Goal: Transaction & Acquisition: Purchase product/service

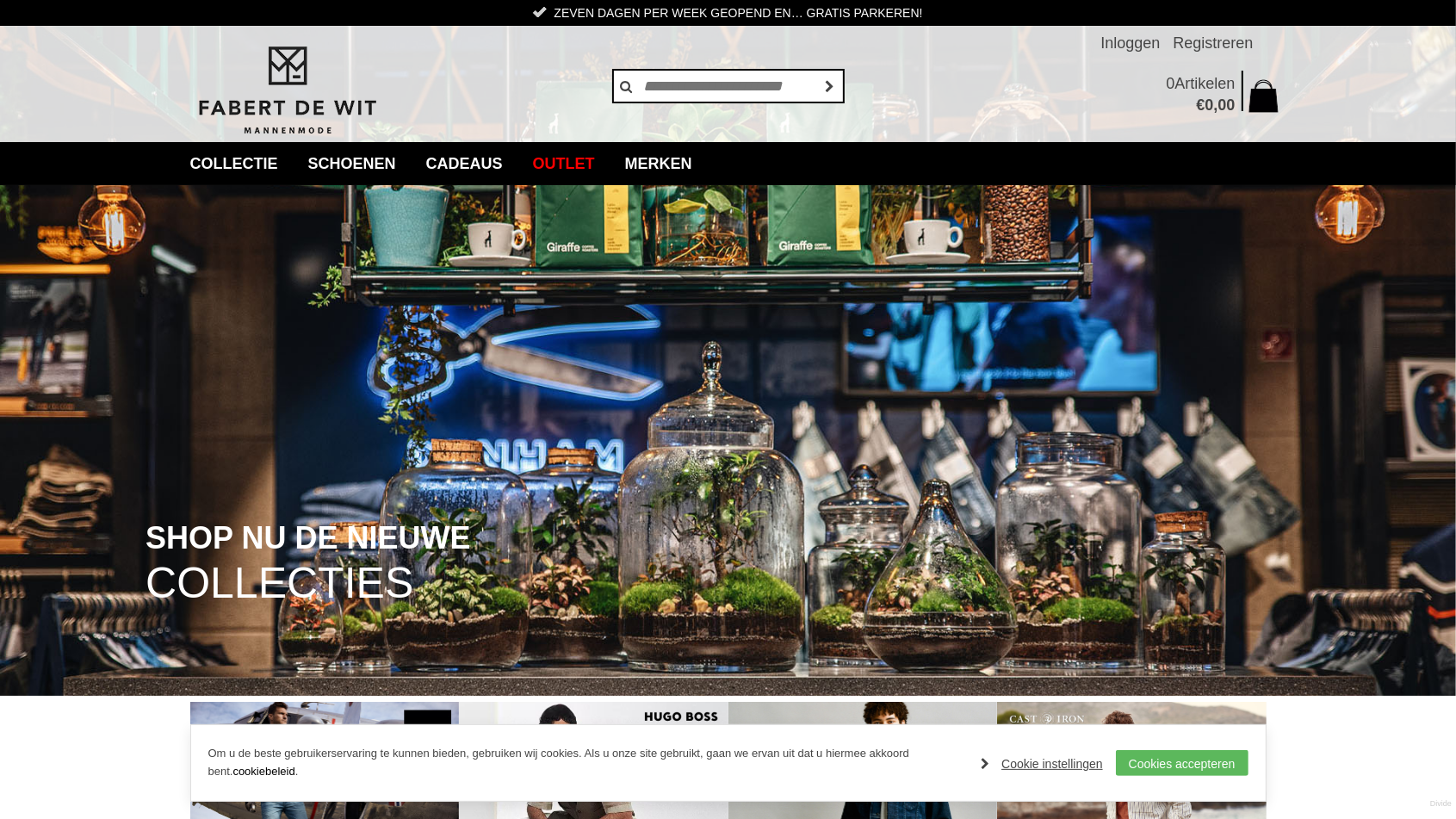
click at [356, 487] on img at bounding box center [728, 347] width 1456 height 696
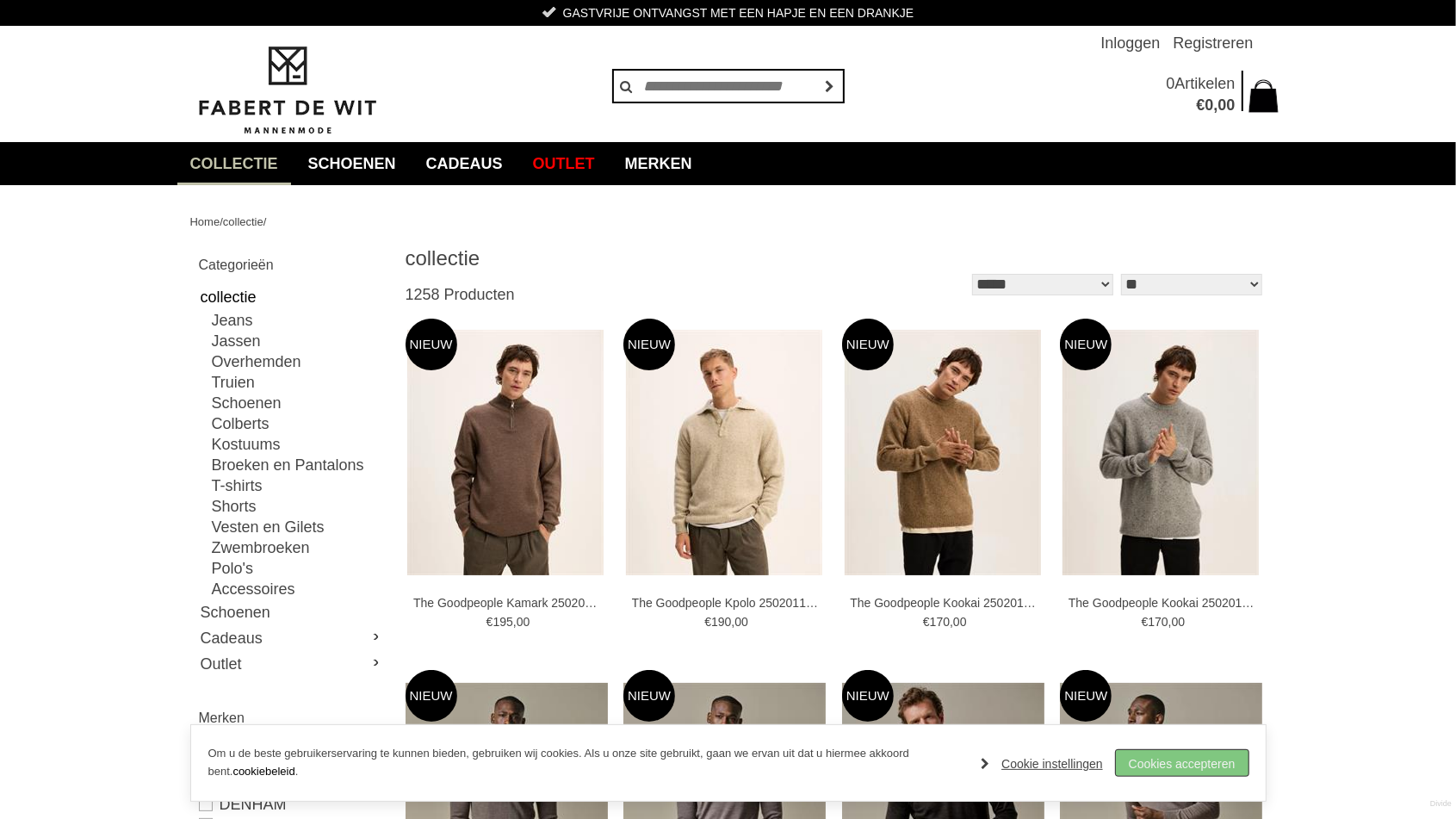
click at [1214, 763] on link "Cookies accepteren" at bounding box center [1182, 763] width 132 height 26
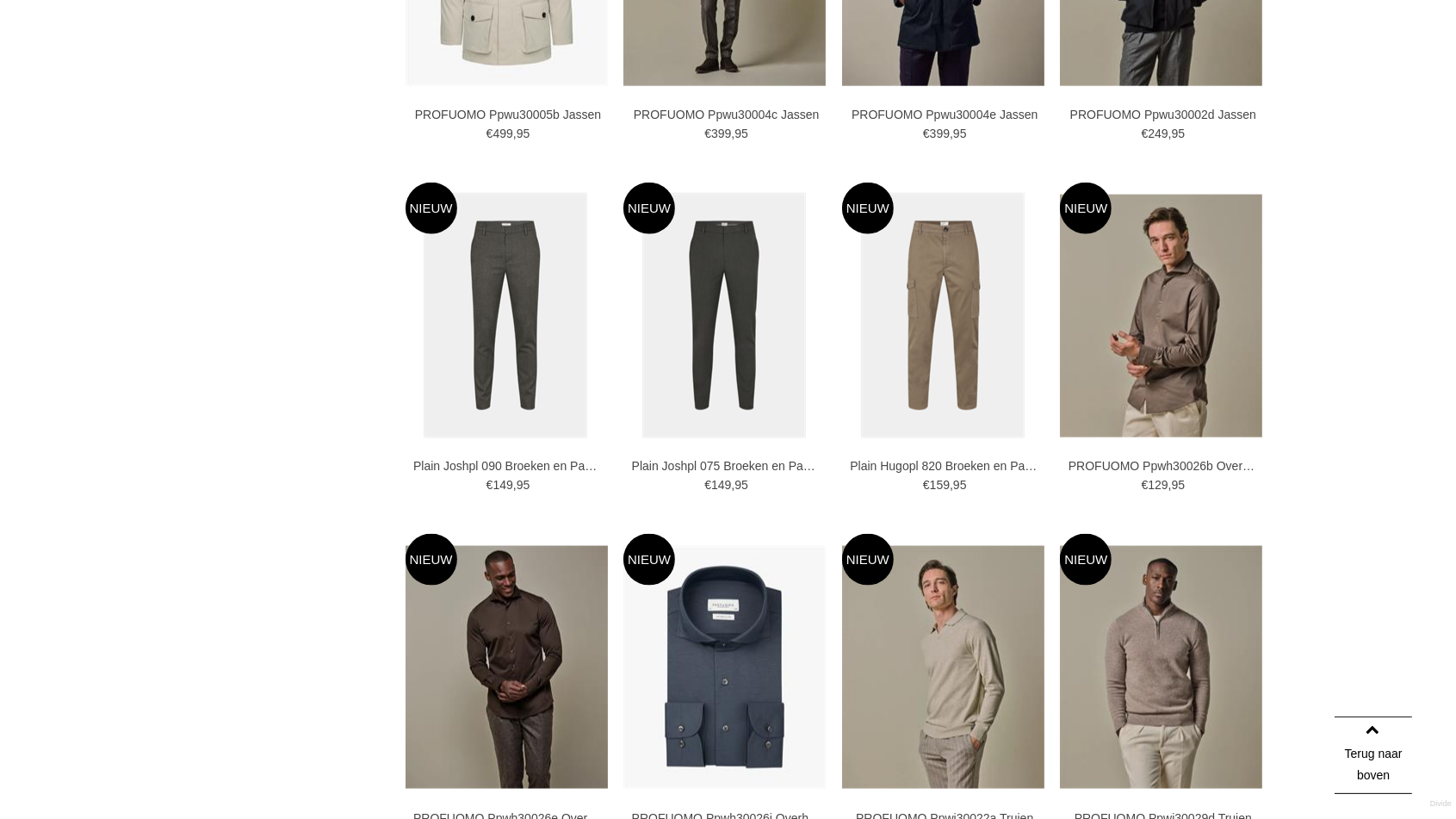
scroll to position [1014, 0]
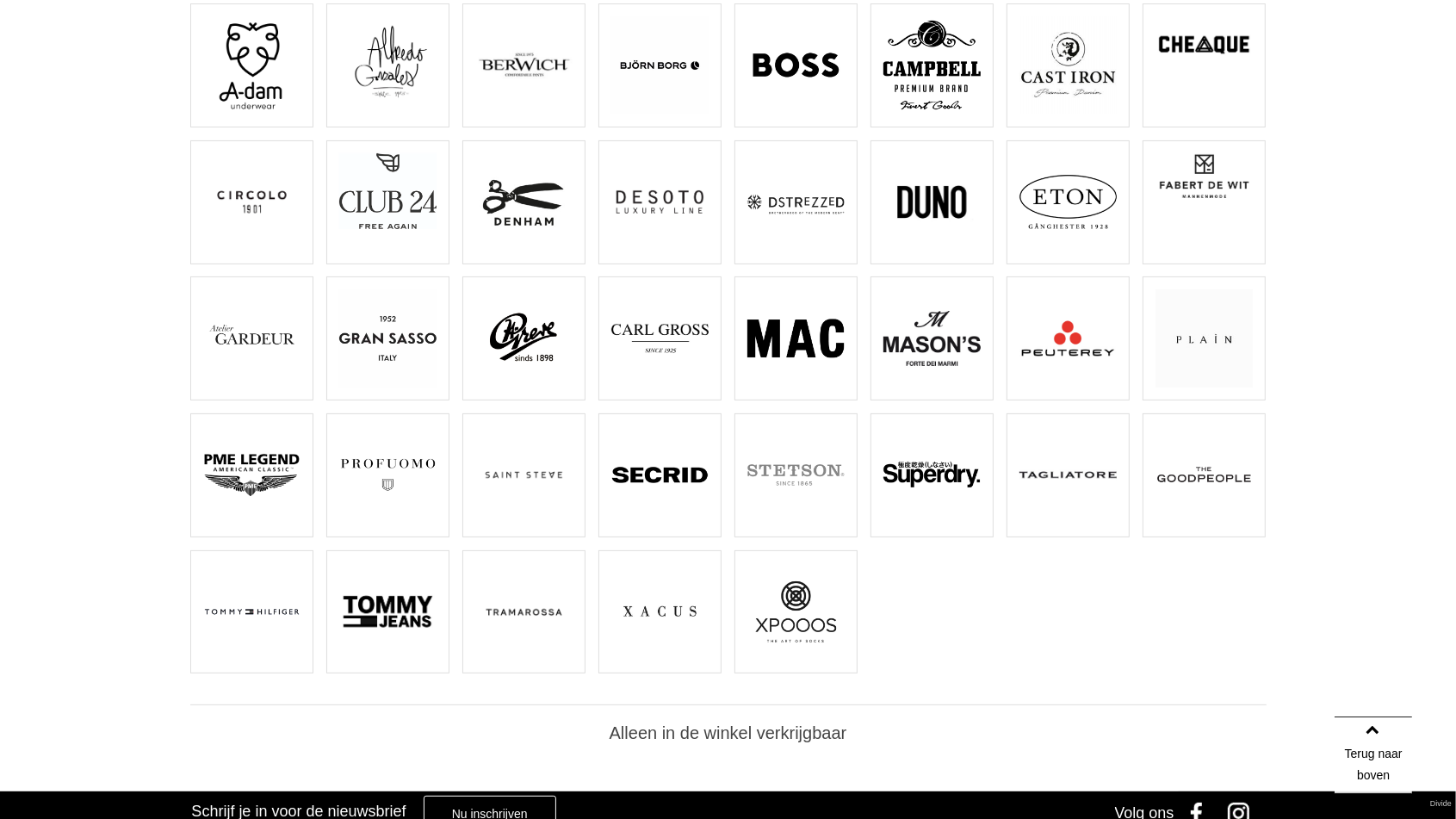
click at [261, 472] on img at bounding box center [252, 475] width 98 height 98
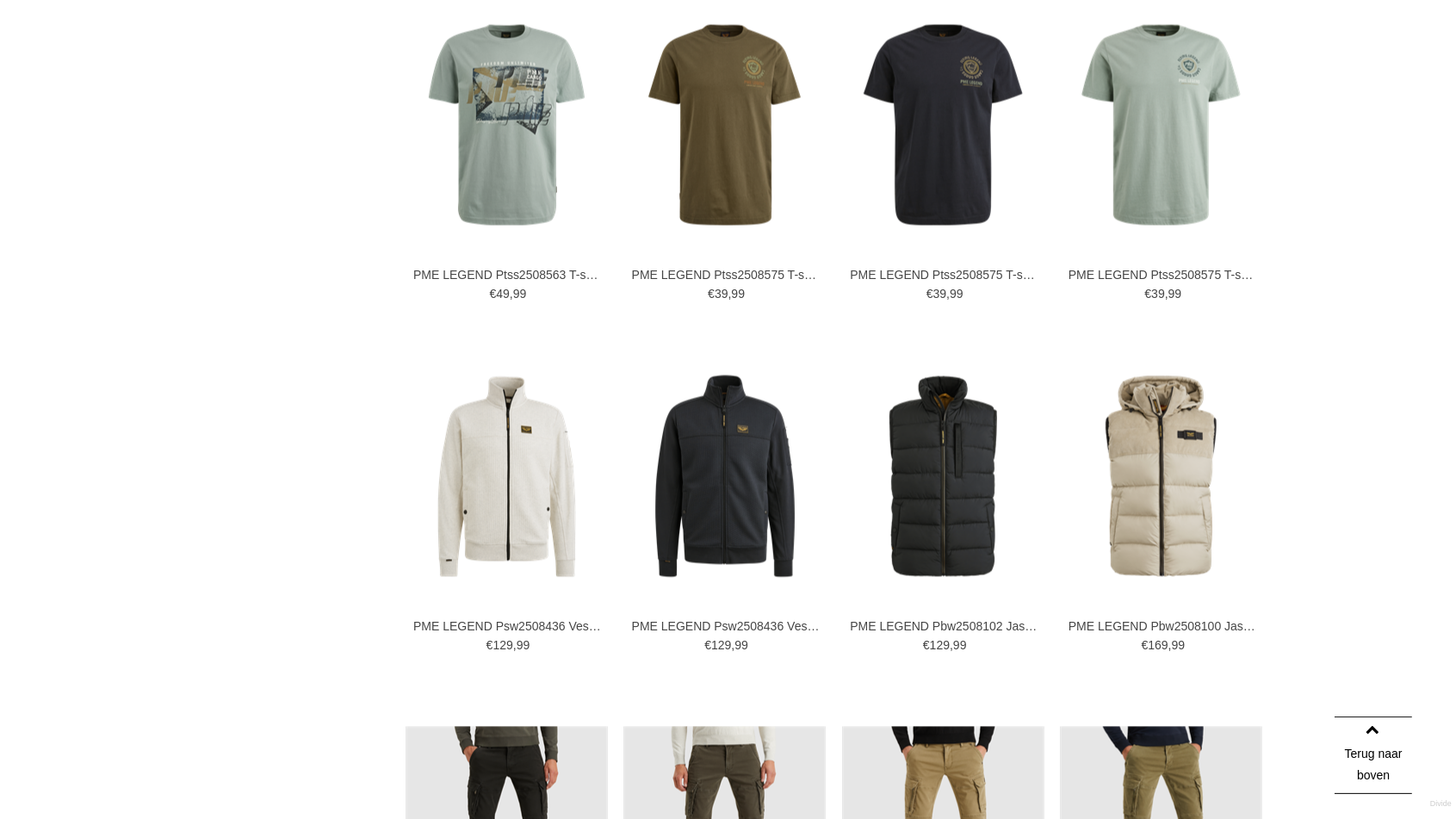
scroll to position [3440, 0]
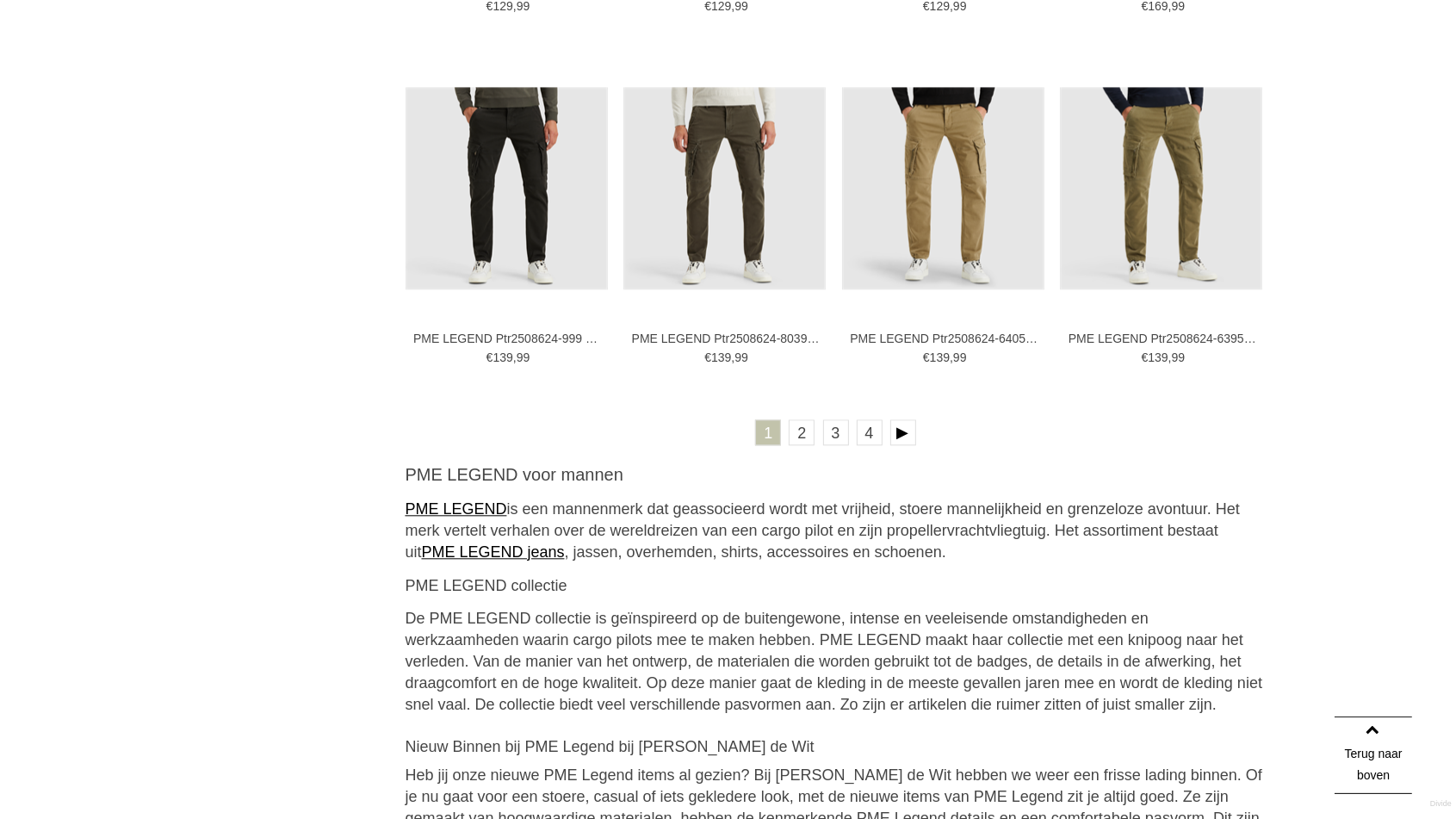
click at [787, 431] on ul "1 2 3 4" at bounding box center [836, 435] width 862 height 32
click at [794, 433] on link "2" at bounding box center [801, 432] width 26 height 26
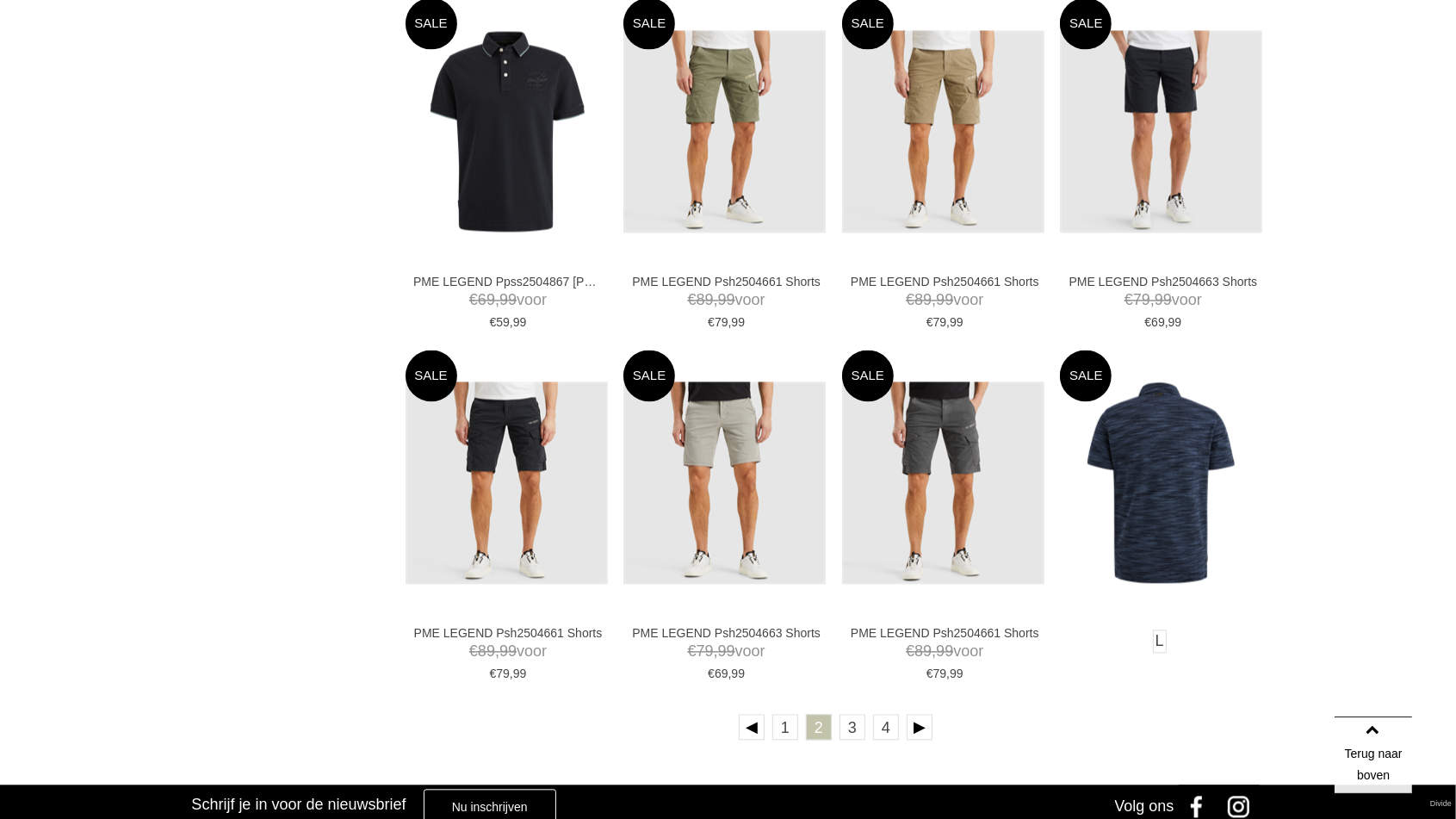
scroll to position [3123, 0]
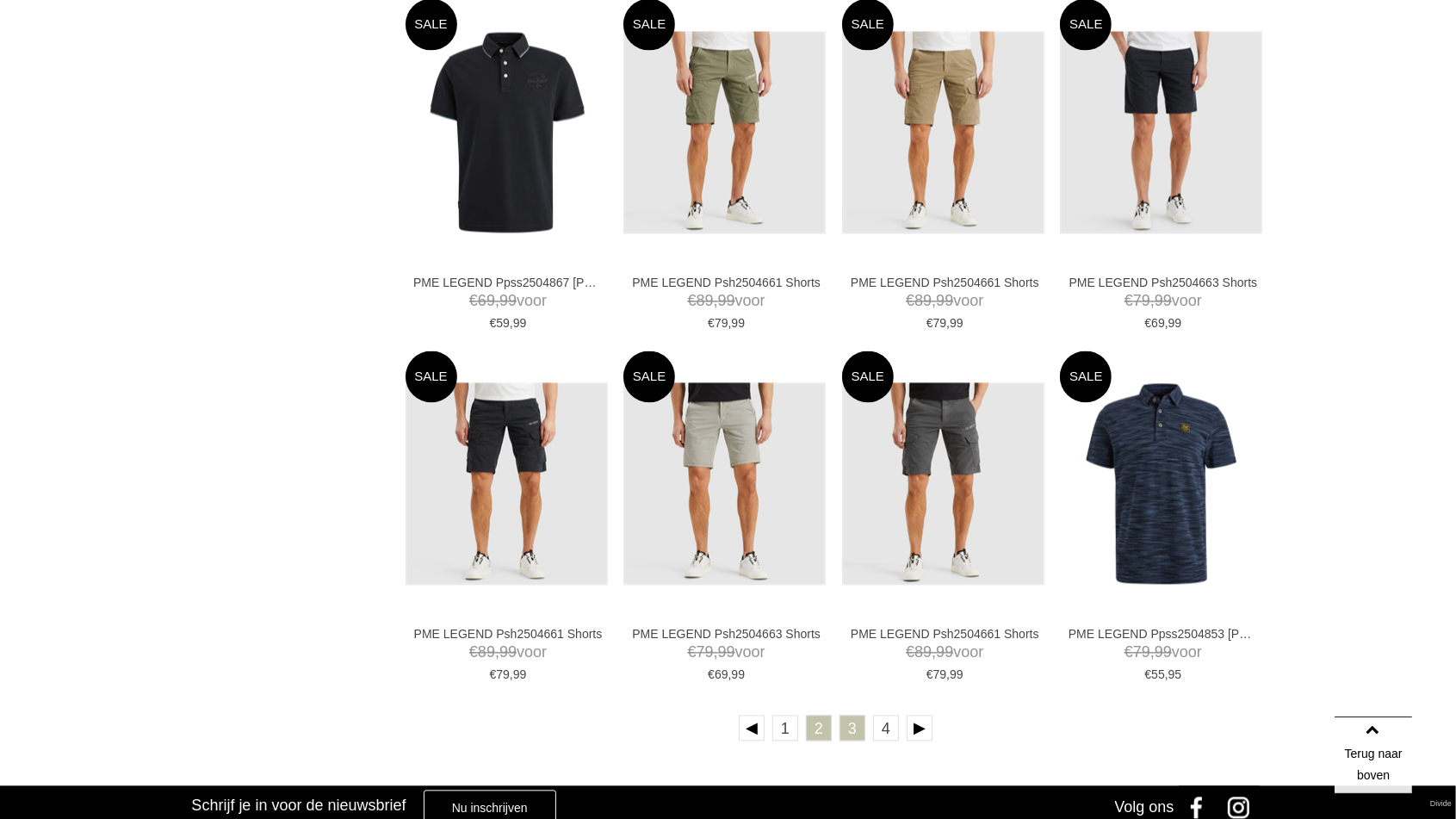
click at [841, 717] on link "3" at bounding box center [852, 728] width 26 height 26
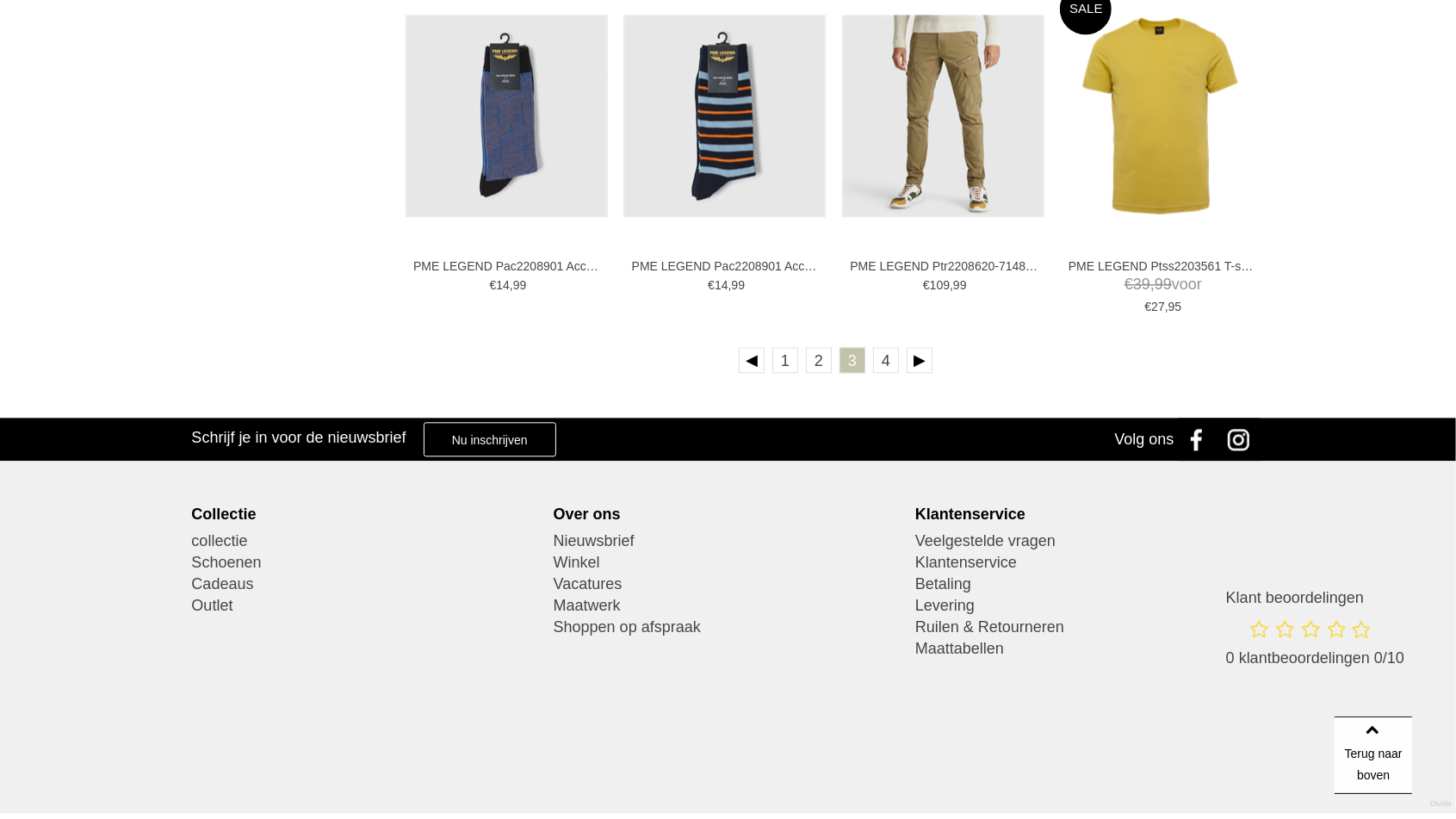
scroll to position [3516, 0]
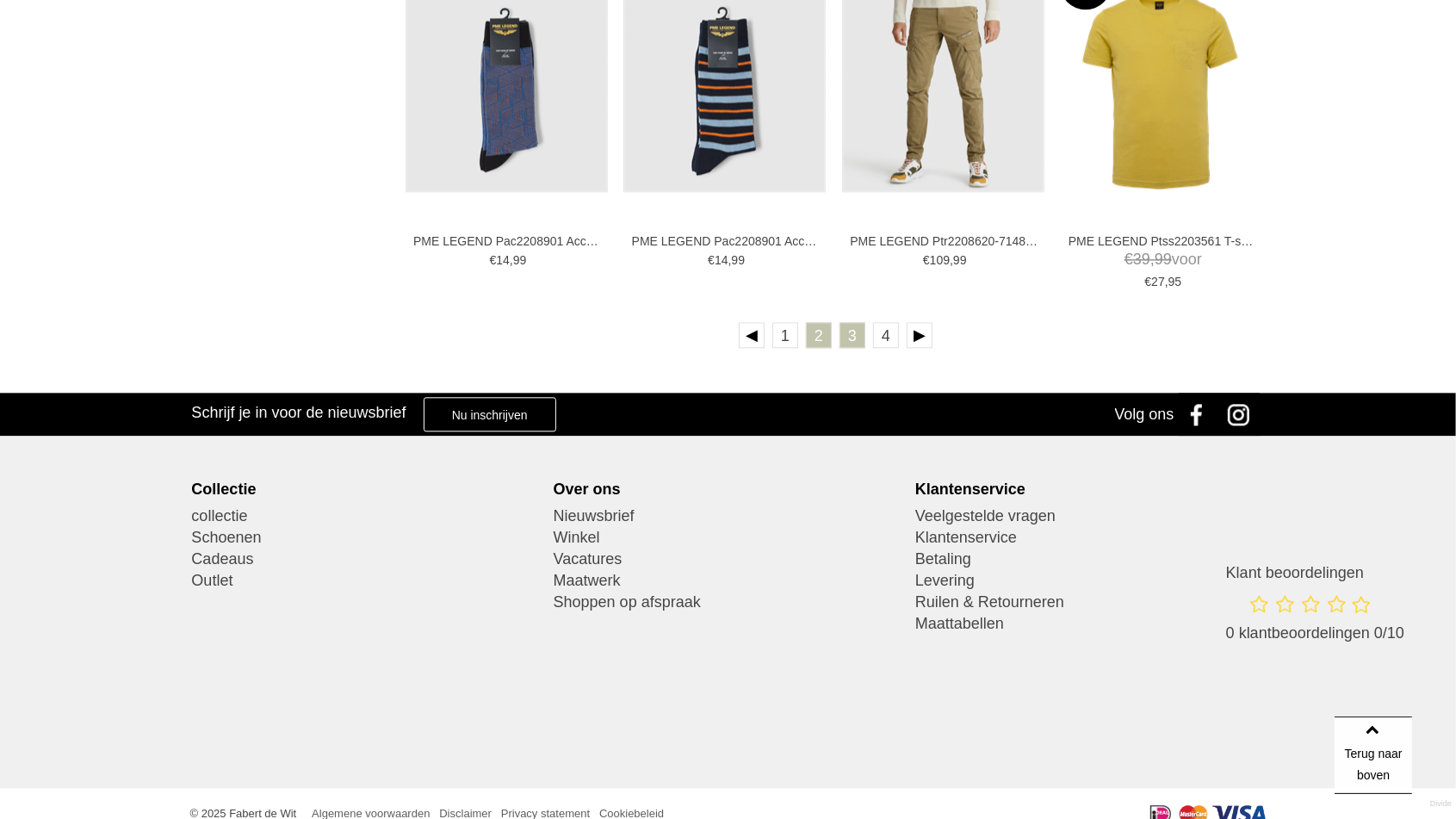
click at [830, 343] on link "2" at bounding box center [819, 335] width 26 height 26
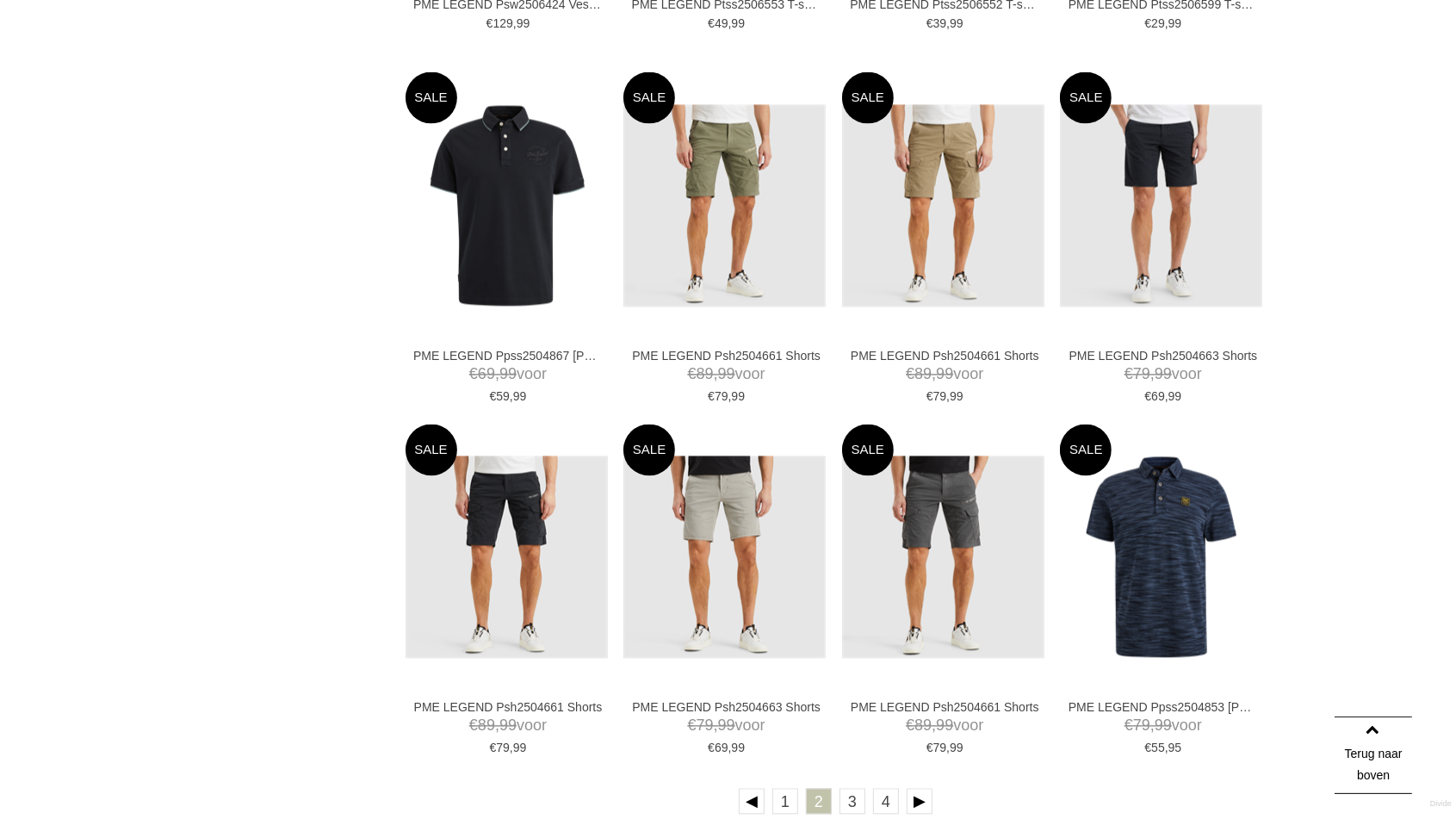
scroll to position [3052, 0]
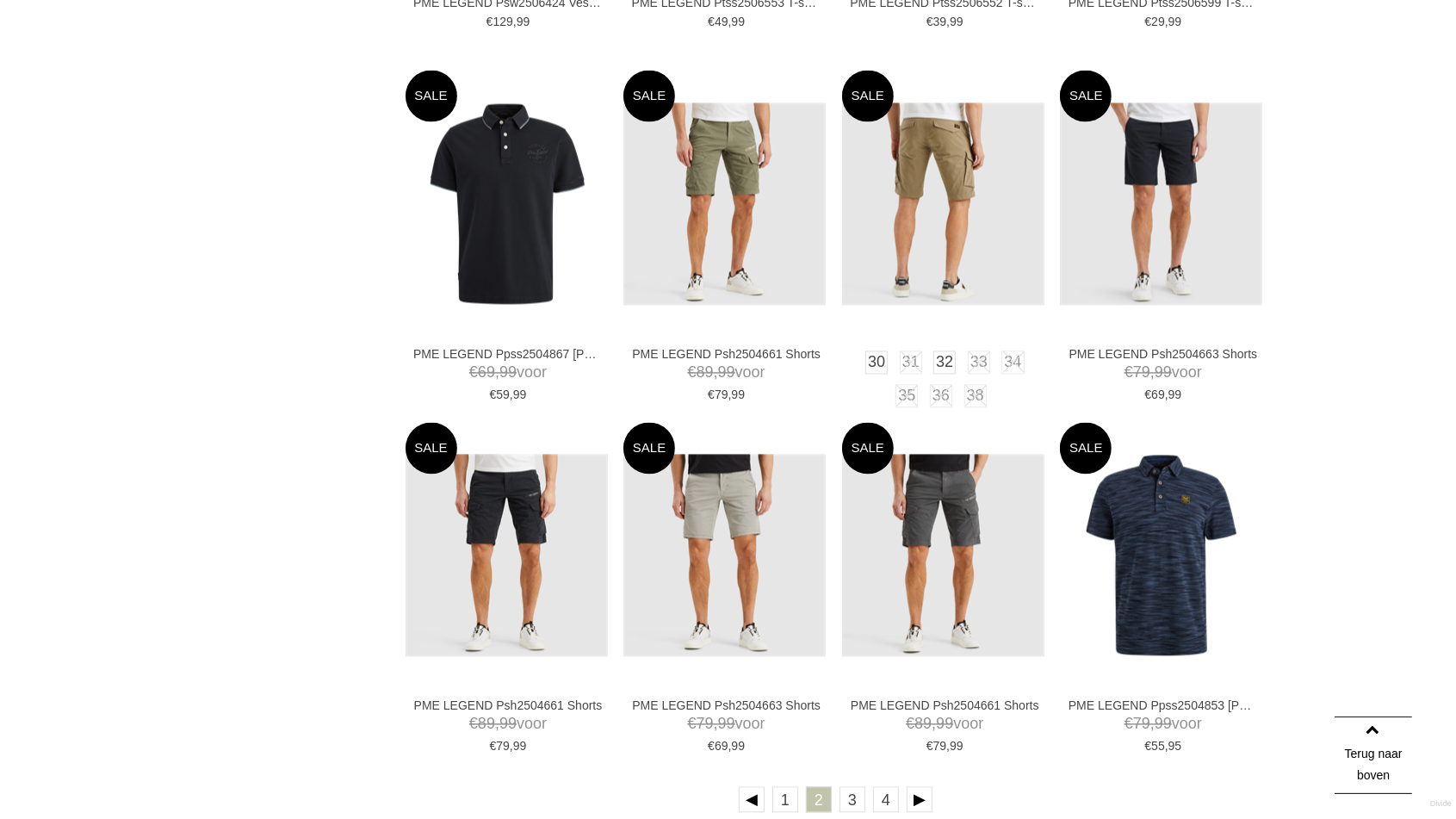
click at [995, 194] on img at bounding box center [944, 203] width 202 height 202
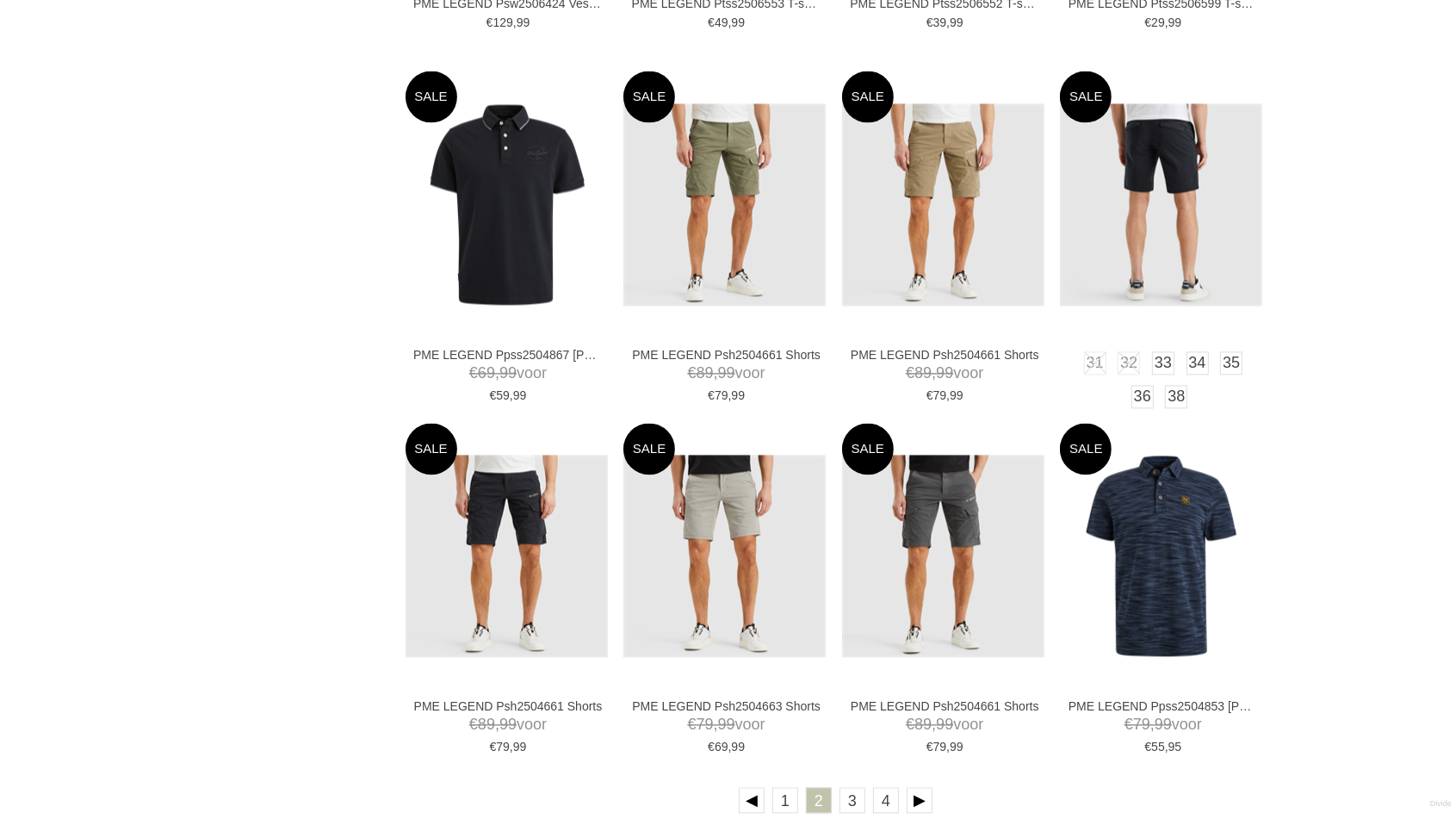
click at [1169, 203] on img at bounding box center [1162, 204] width 202 height 202
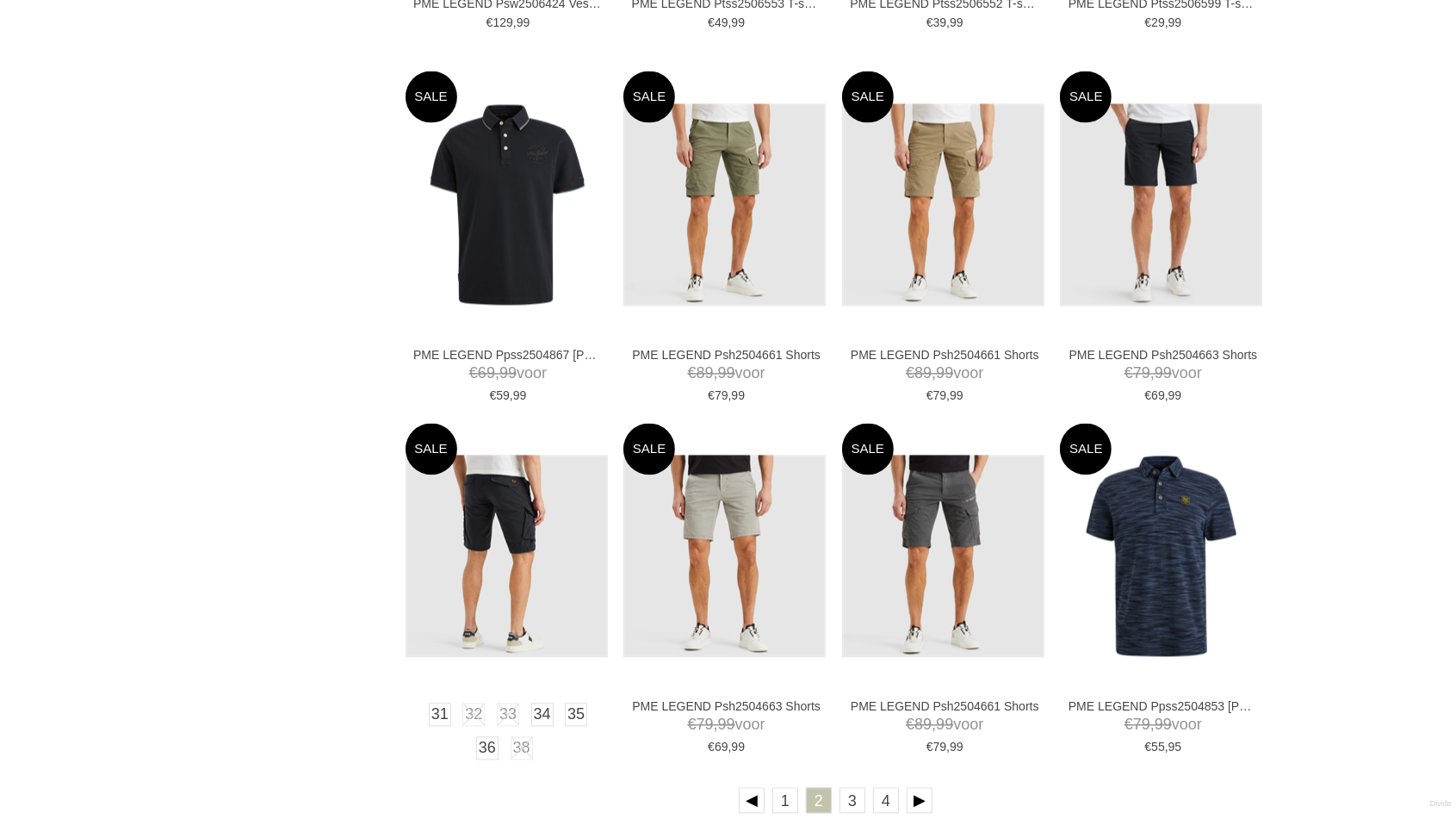
click at [480, 509] on img at bounding box center [507, 556] width 202 height 202
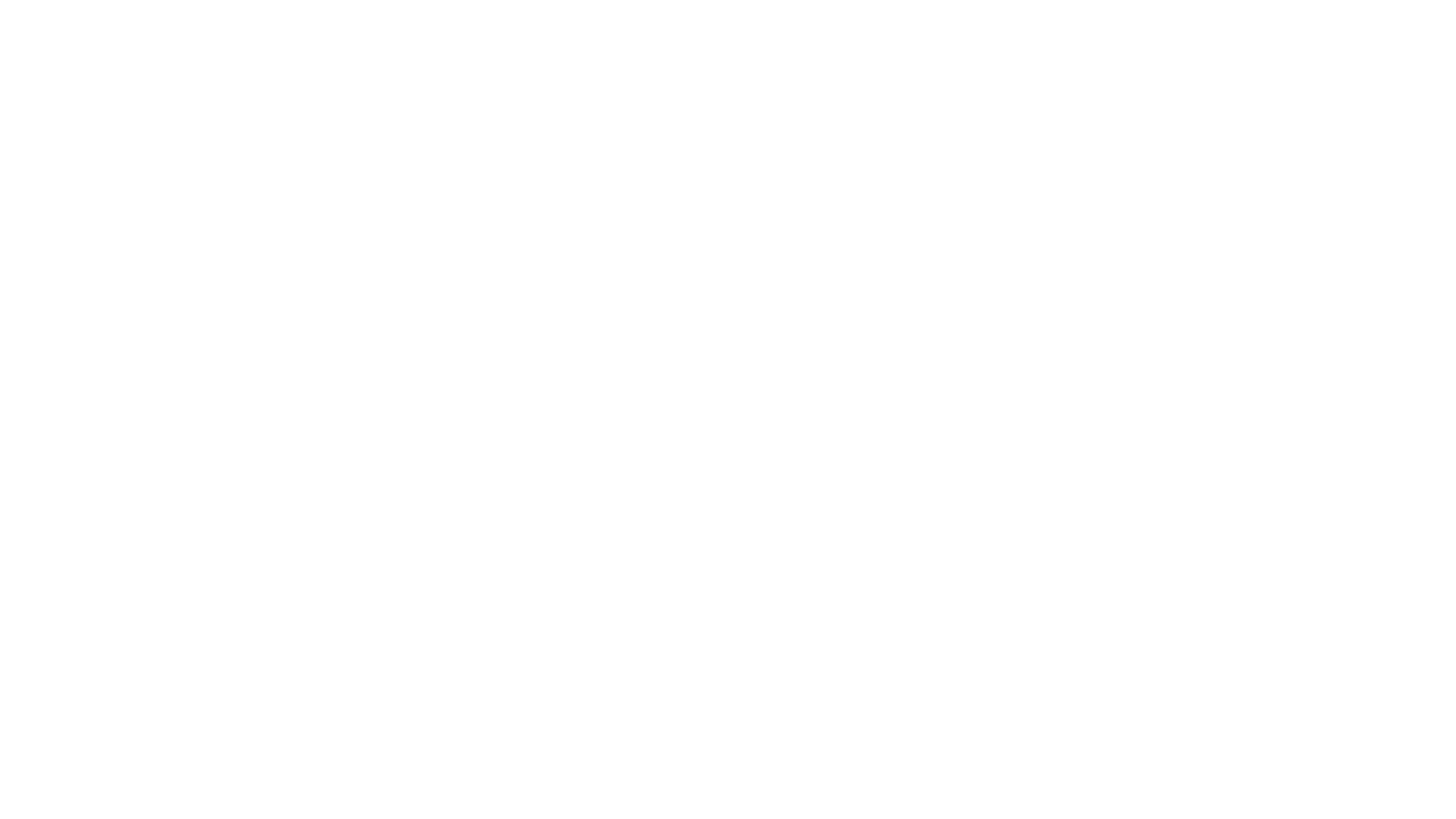
scroll to position [3051, 0]
